Goal: Transaction & Acquisition: Purchase product/service

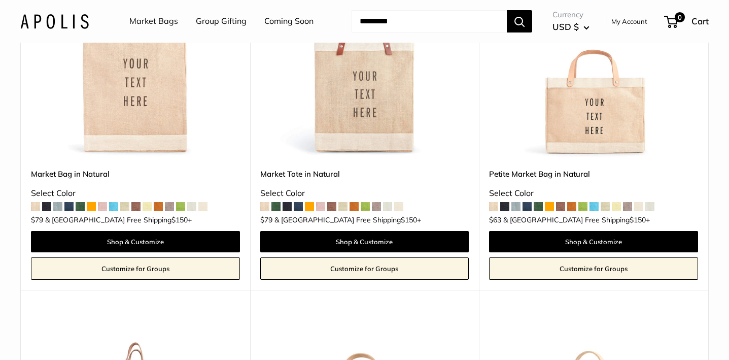
scroll to position [242, 0]
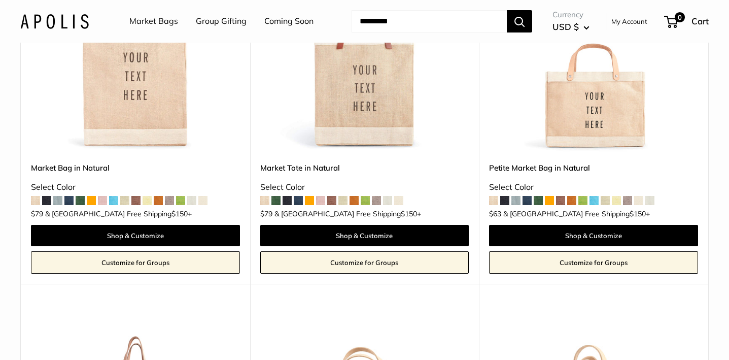
click at [365, 201] on span at bounding box center [365, 200] width 9 height 9
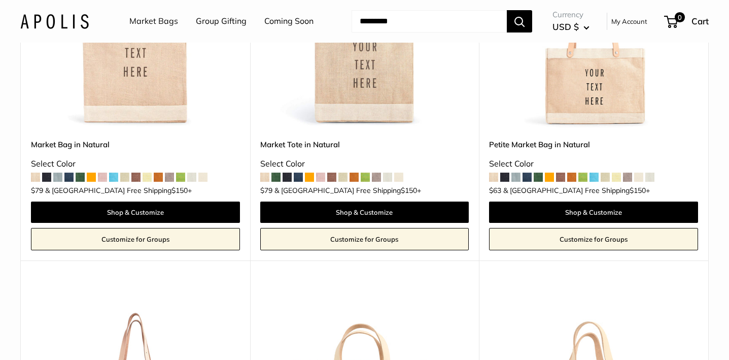
scroll to position [268, 0]
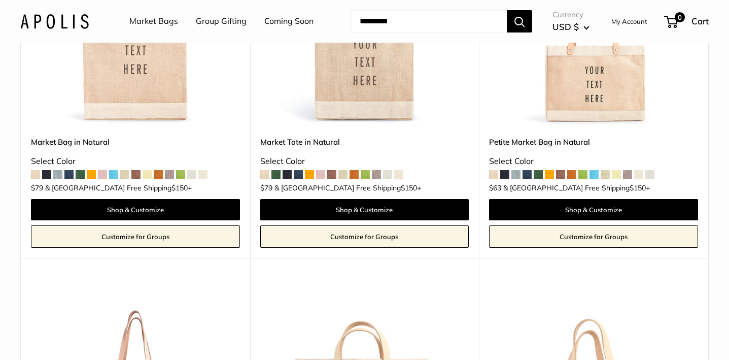
click at [583, 172] on span at bounding box center [582, 174] width 9 height 9
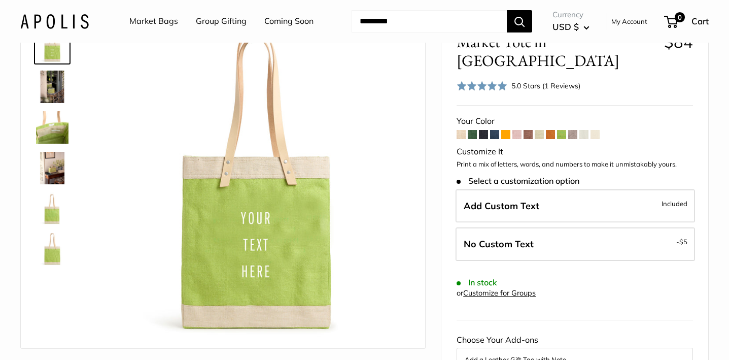
scroll to position [70, 0]
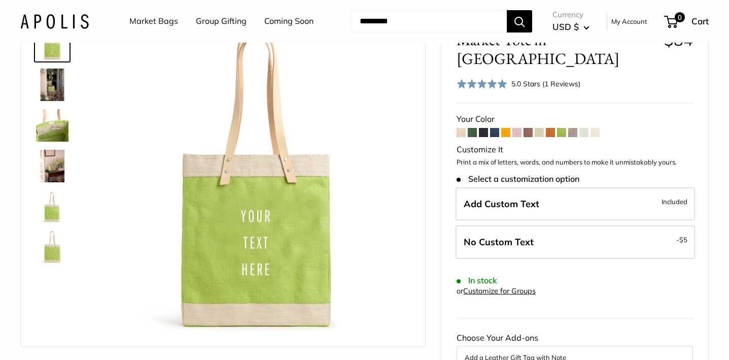
click at [55, 81] on img at bounding box center [52, 84] width 32 height 32
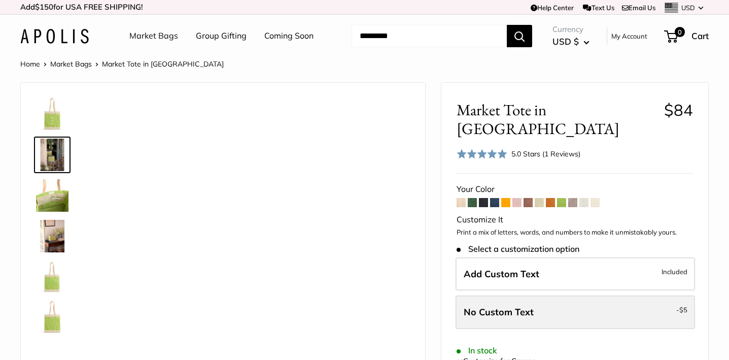
scroll to position [0, 0]
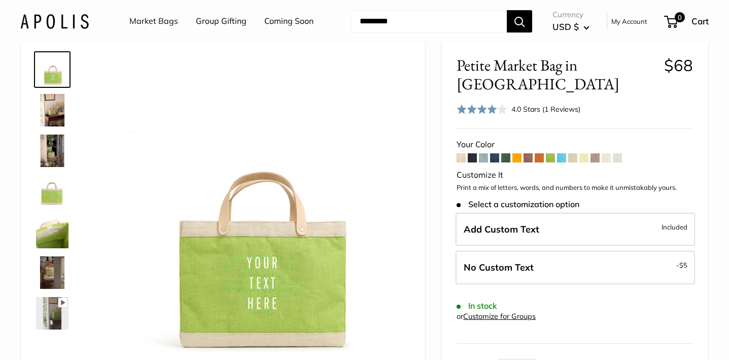
scroll to position [50, 0]
